Goal: Share content

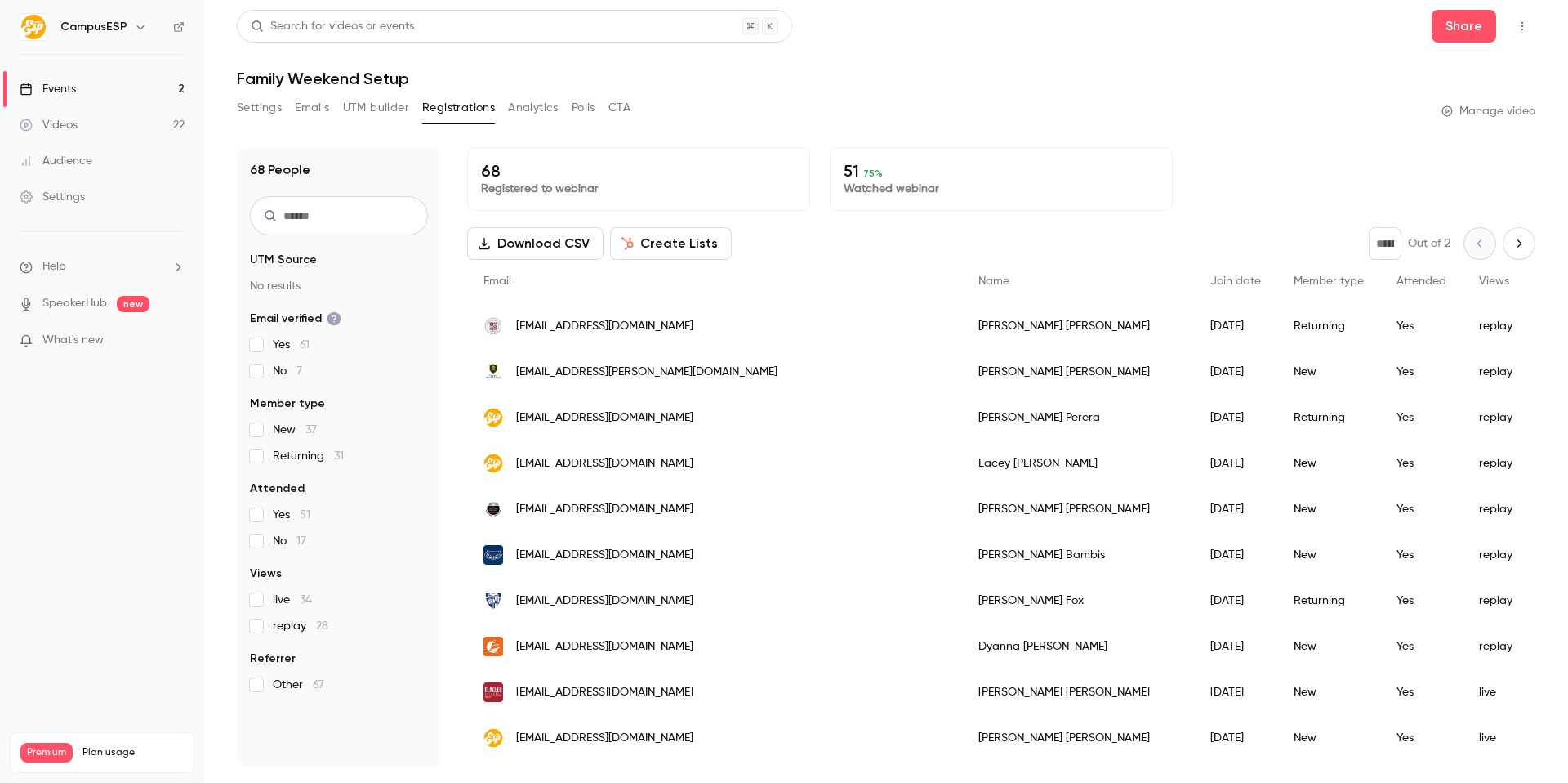
click at [1242, 145] on div "68 People UTM Source No results Email verified Yes 61 No 7 Member type New 37 R…" at bounding box center [886, 447] width 1299 height 639
click at [80, 127] on link "Videos 22" at bounding box center [102, 124] width 204 height 36
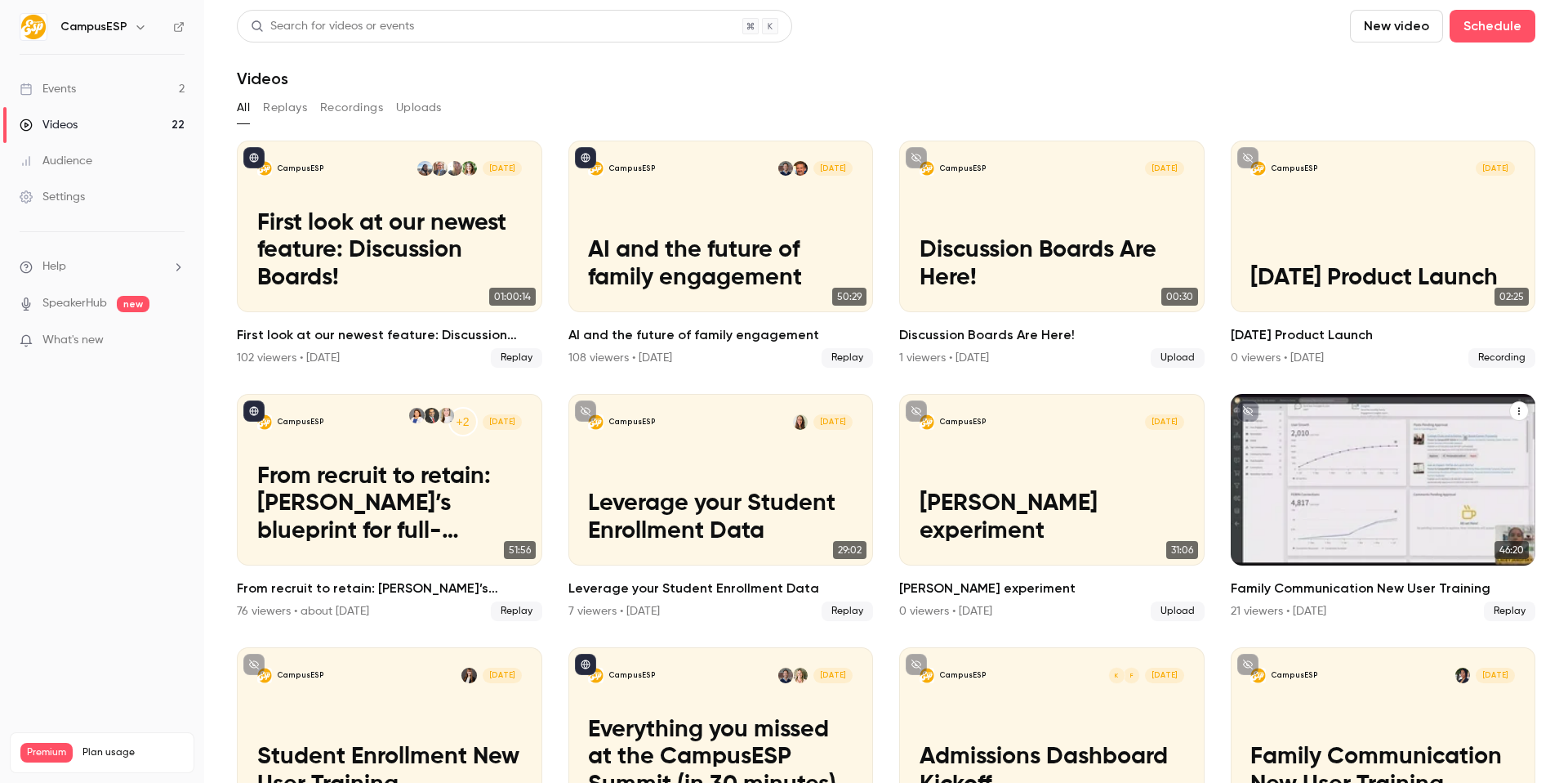
click at [1426, 438] on div "CampusESP [DATE] Family Communication New User Training" at bounding box center [1383, 479] width 305 height 171
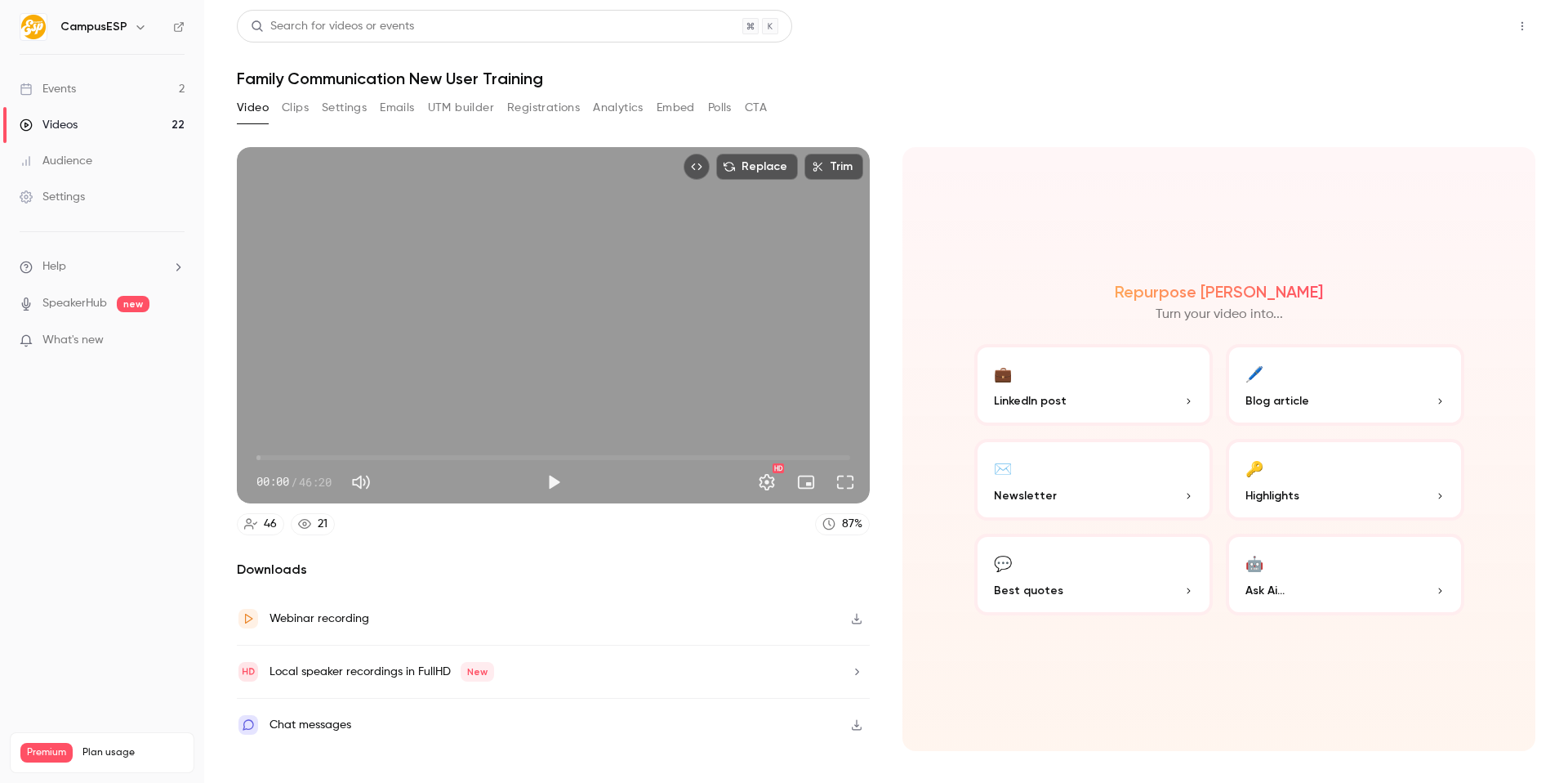
click at [1462, 27] on button "Share" at bounding box center [1464, 26] width 65 height 33
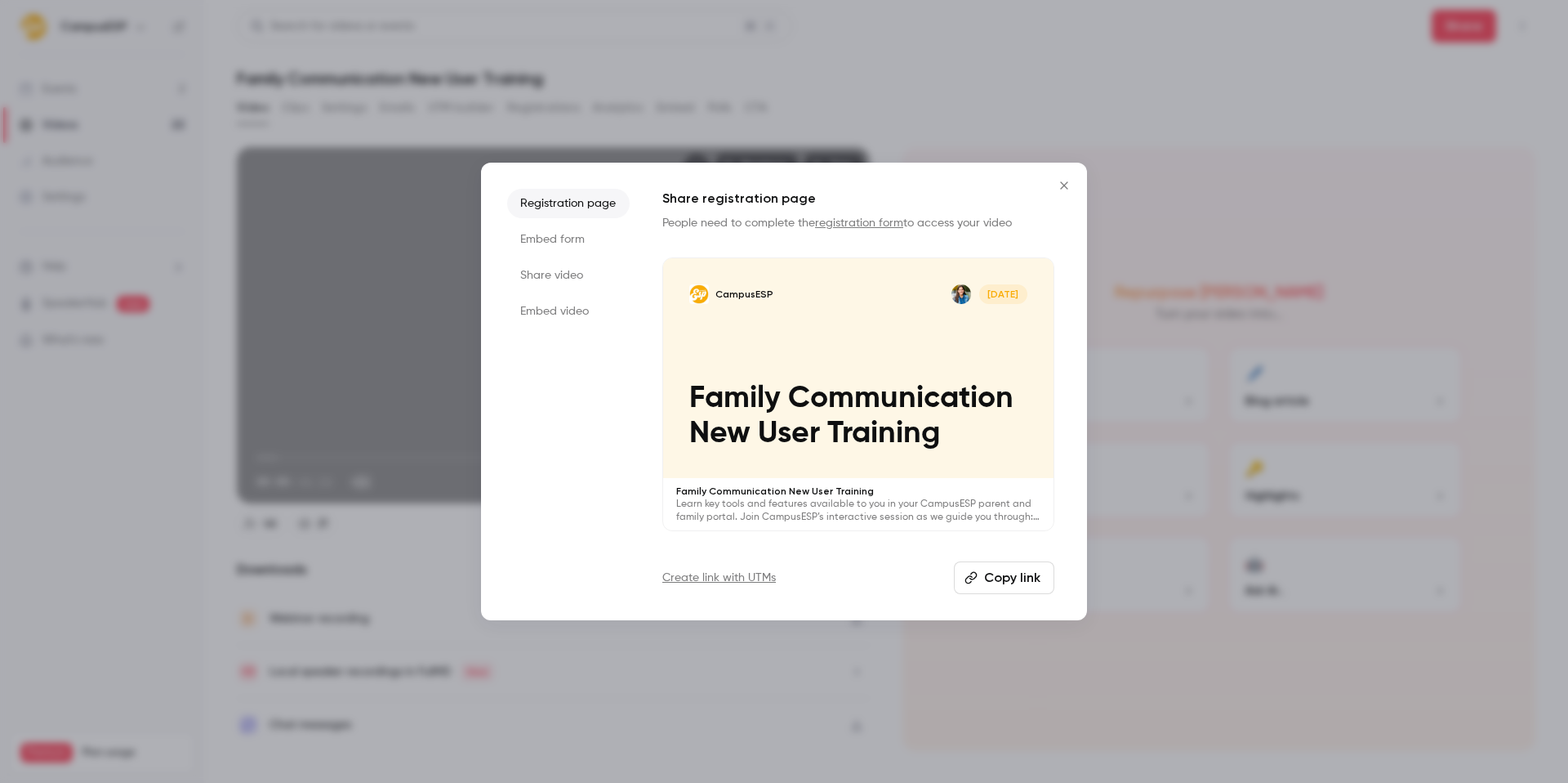
click at [979, 568] on button "Copy link" at bounding box center [1004, 578] width 100 height 33
